Goal: Task Accomplishment & Management: Manage account settings

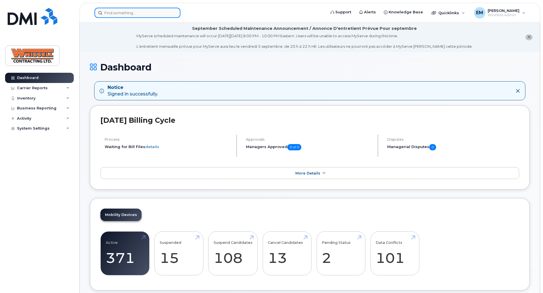
click at [110, 11] on input at bounding box center [138, 13] width 86 height 10
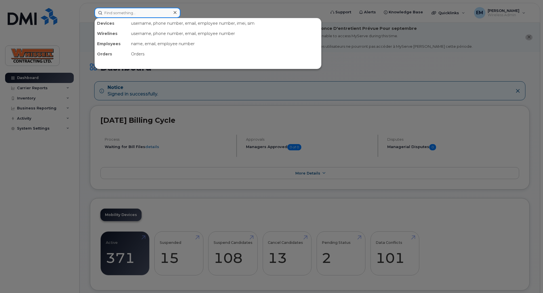
paste input "5872241043"
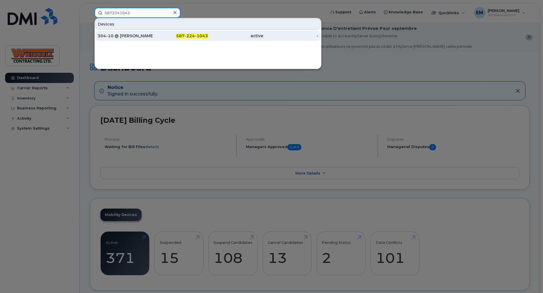
type input "5872241043"
click at [116, 33] on div "304-10 @ [PERSON_NAME]" at bounding box center [125, 36] width 55 height 10
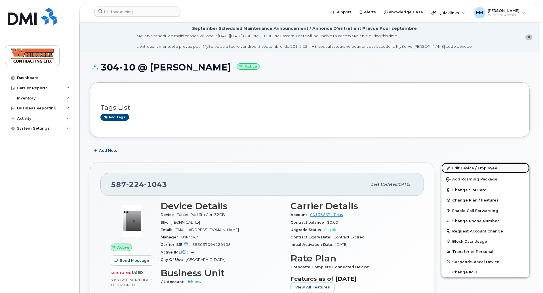
click at [456, 165] on link "Edit Device / Employee" at bounding box center [486, 168] width 88 height 10
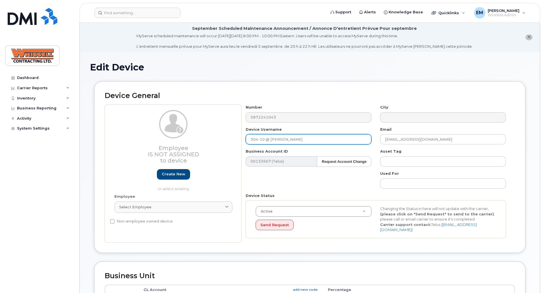
drag, startPoint x: 272, startPoint y: 140, endPoint x: 358, endPoint y: 148, distance: 85.9
click at [348, 146] on div "Number 5872241043 City Device Username 304-10 @ Yehya Sati Email Yehya.Sati@Whi…" at bounding box center [376, 173] width 269 height 138
paste input "Ibrahim Youssef"
type input "304-10 @ [PERSON_NAME]"
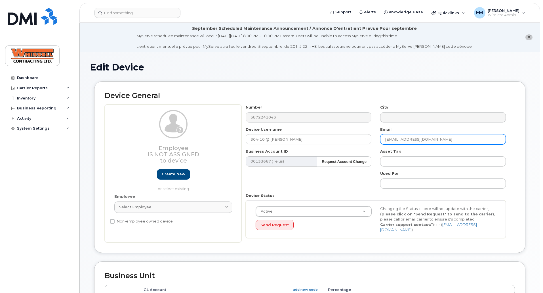
click at [403, 138] on input "Yehya.Sati@Whissell.ca" at bounding box center [443, 139] width 126 height 10
drag, startPoint x: 404, startPoint y: 139, endPoint x: 358, endPoint y: 140, distance: 45.4
click at [358, 140] on div "Number 5872241043 City Device Username 304-10 @ Ibrahim Youssef Email Yehya.Sat…" at bounding box center [376, 173] width 269 height 138
paste input "Ibrahim Youssef"
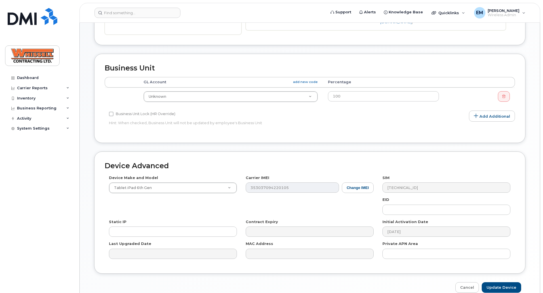
scroll to position [236, 0]
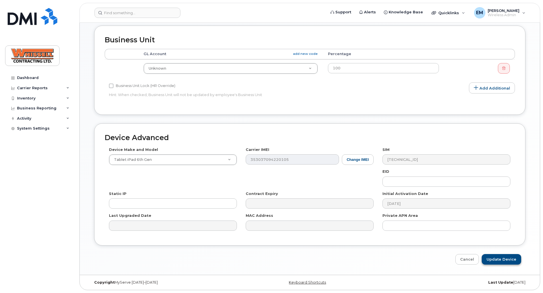
type input "[PERSON_NAME][EMAIL_ADDRESS][PERSON_NAME][PERSON_NAME][DOMAIN_NAME]"
click at [499, 254] on input "Update Device" at bounding box center [501, 259] width 39 height 11
type input "Saving..."
